Goal: Task Accomplishment & Management: Manage account settings

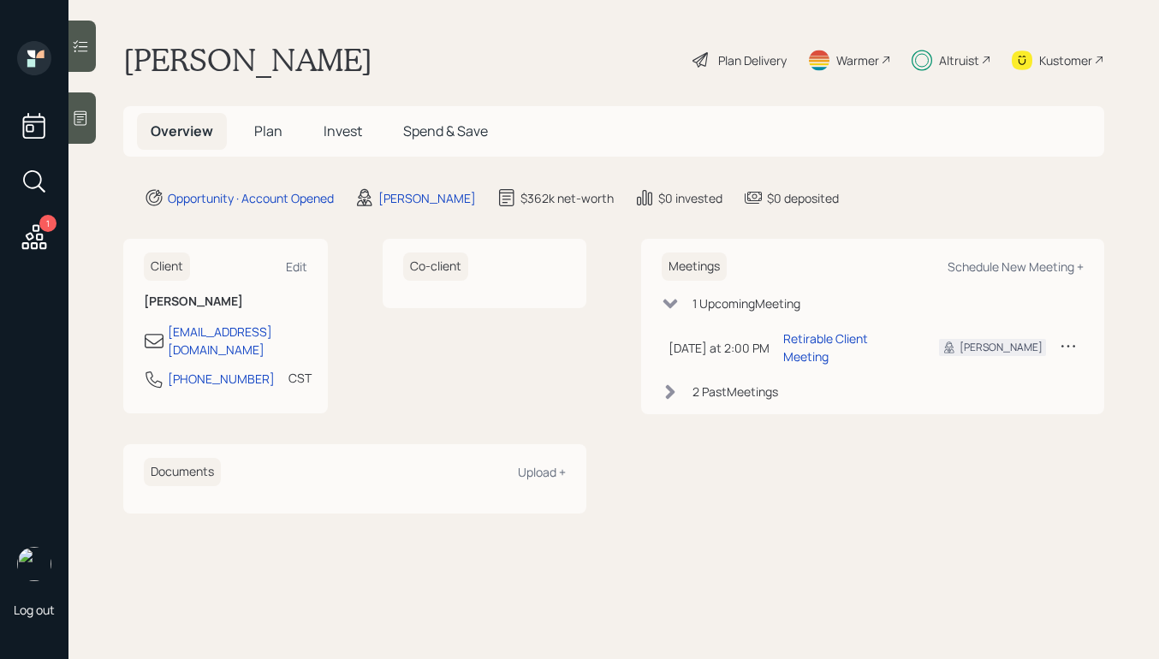
click at [1071, 339] on icon at bounding box center [1067, 345] width 17 height 17
click at [961, 387] on div "Cancel" at bounding box center [1014, 395] width 123 height 16
click at [317, 127] on h5 "Invest" at bounding box center [343, 131] width 66 height 37
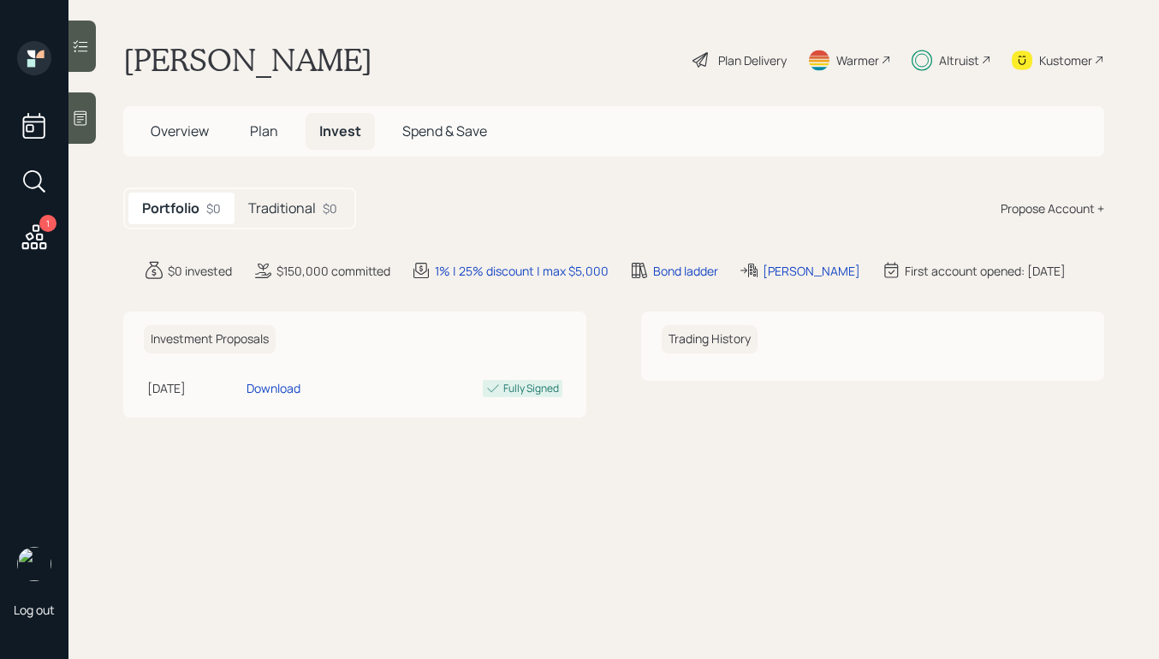
click at [260, 124] on span "Plan" at bounding box center [264, 131] width 28 height 19
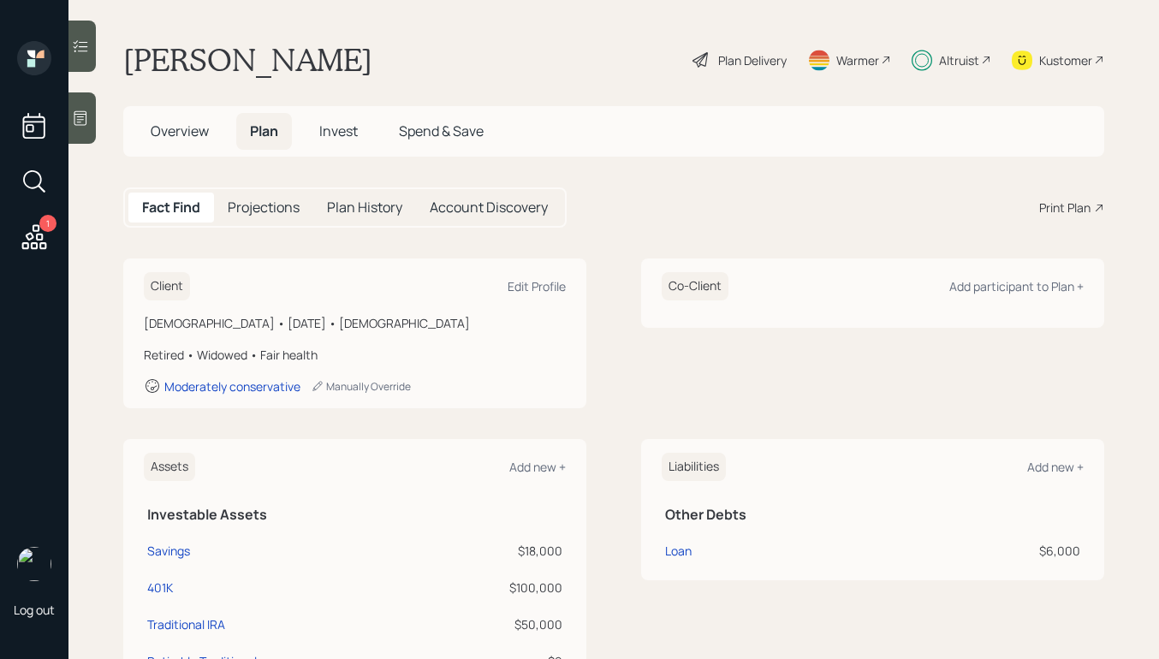
click at [327, 141] on h5 "Invest" at bounding box center [338, 131] width 66 height 37
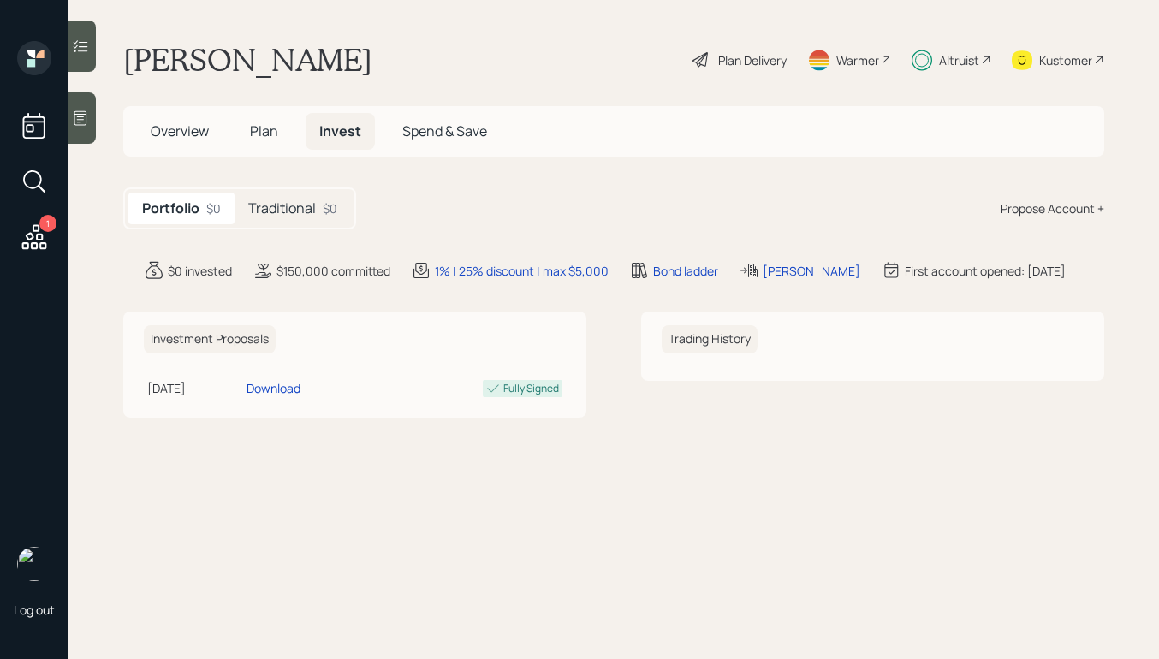
click at [294, 216] on h5 "Traditional" at bounding box center [282, 208] width 68 height 16
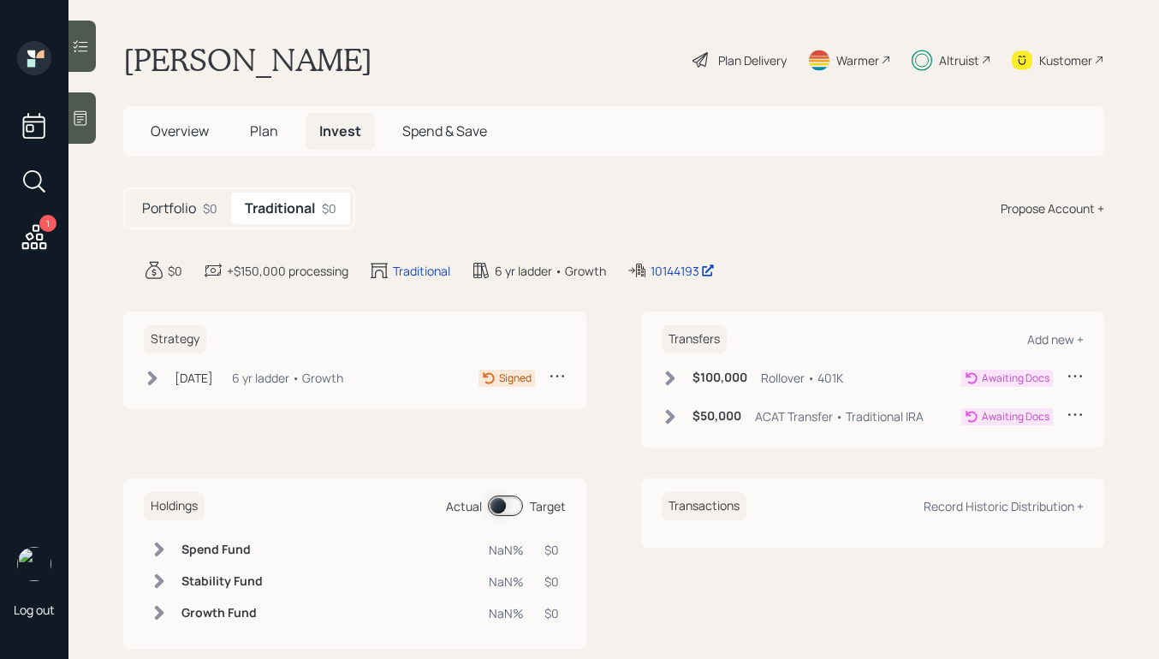
drag, startPoint x: 157, startPoint y: 374, endPoint x: 173, endPoint y: 367, distance: 16.9
click at [157, 374] on icon at bounding box center [152, 378] width 17 height 17
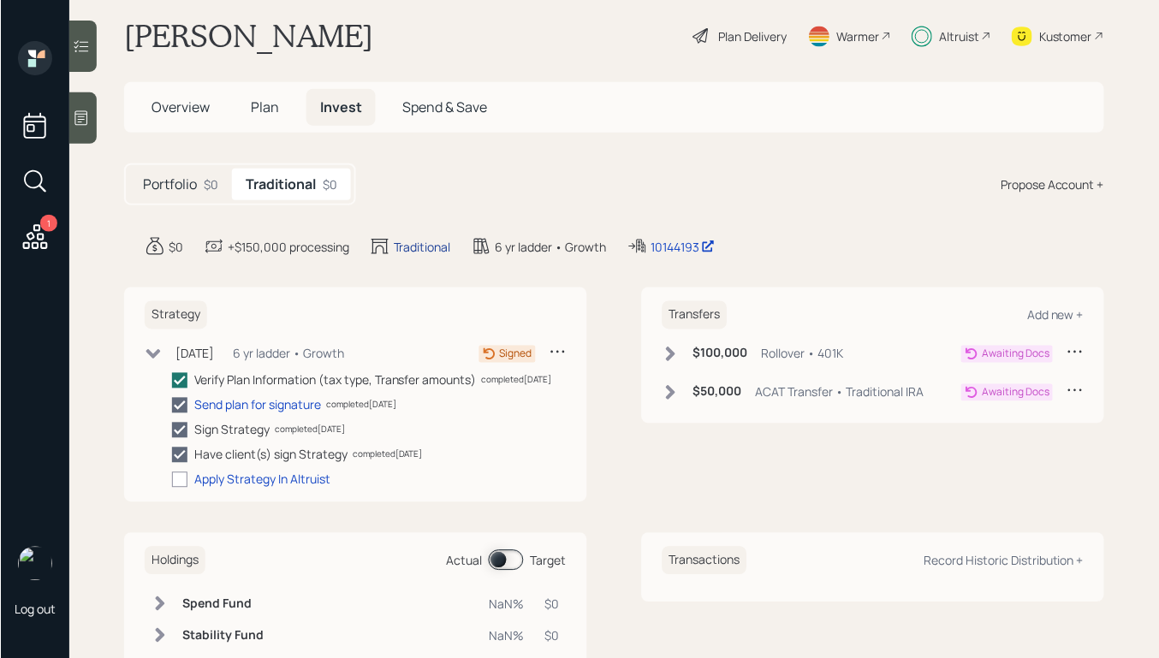
scroll to position [25, 0]
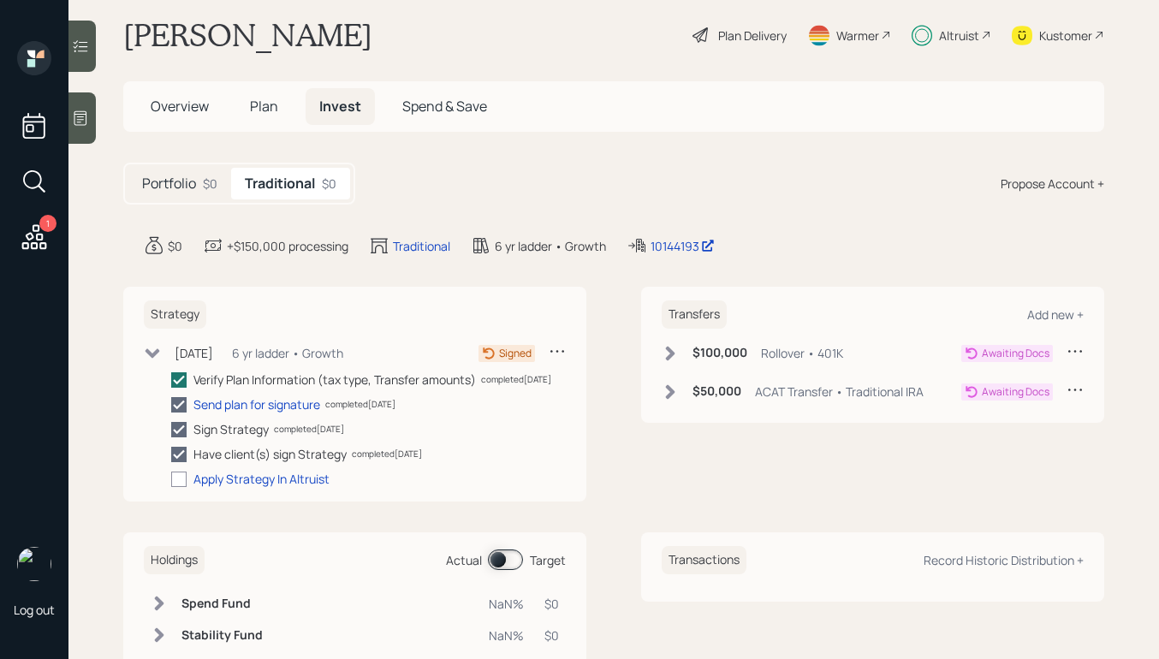
click at [151, 346] on icon at bounding box center [152, 353] width 17 height 17
